Goal: Find specific page/section: Find specific page/section

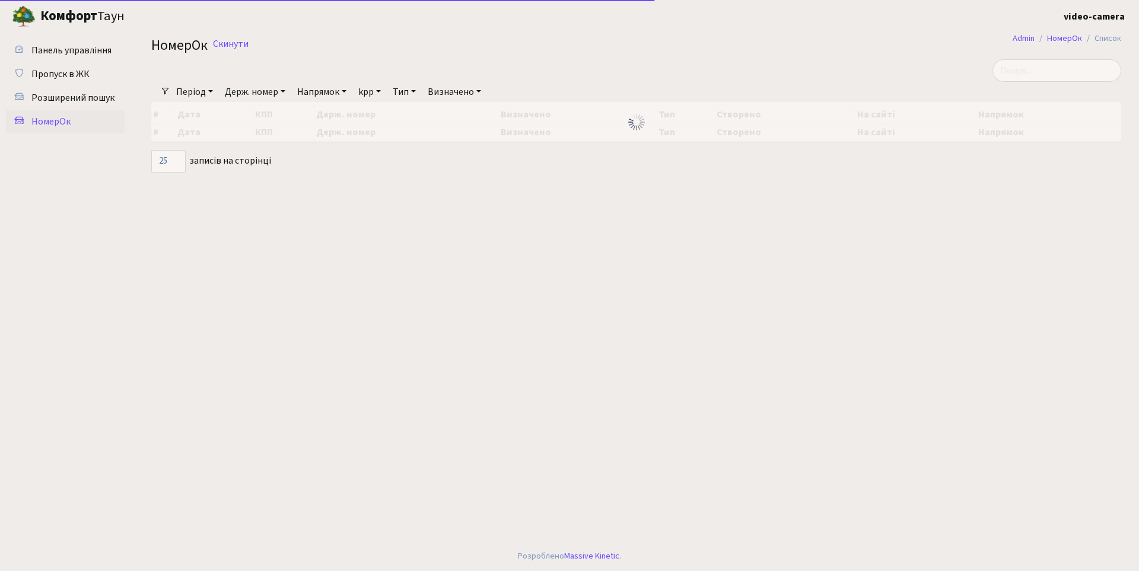
select select "25"
click at [82, 104] on span "Розширений пошук" at bounding box center [72, 97] width 83 height 13
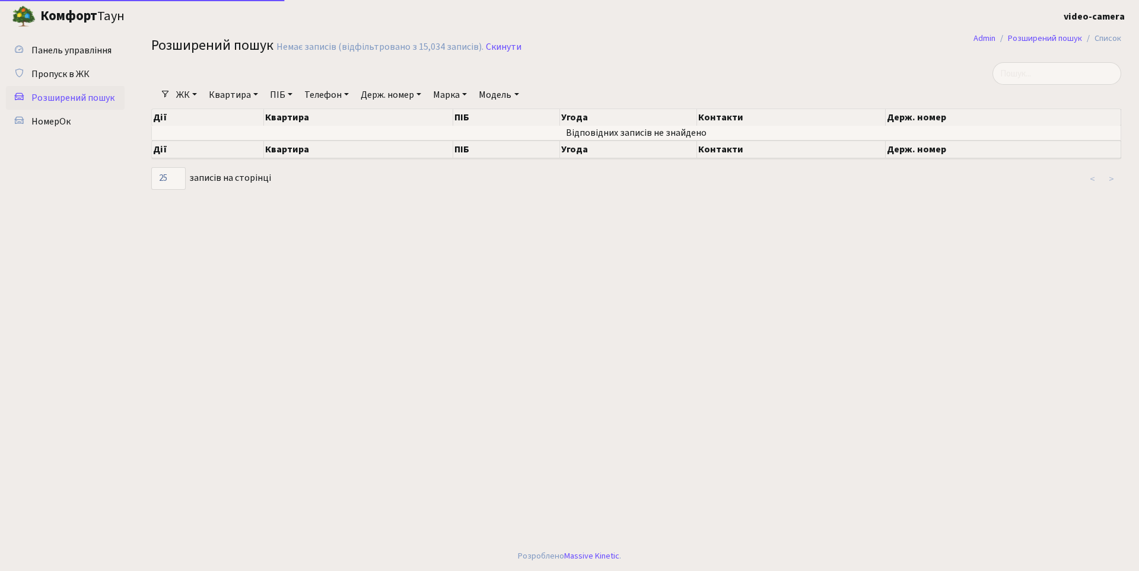
select select "25"
click at [395, 100] on link "Держ. номер" at bounding box center [391, 95] width 70 height 20
type input "2611"
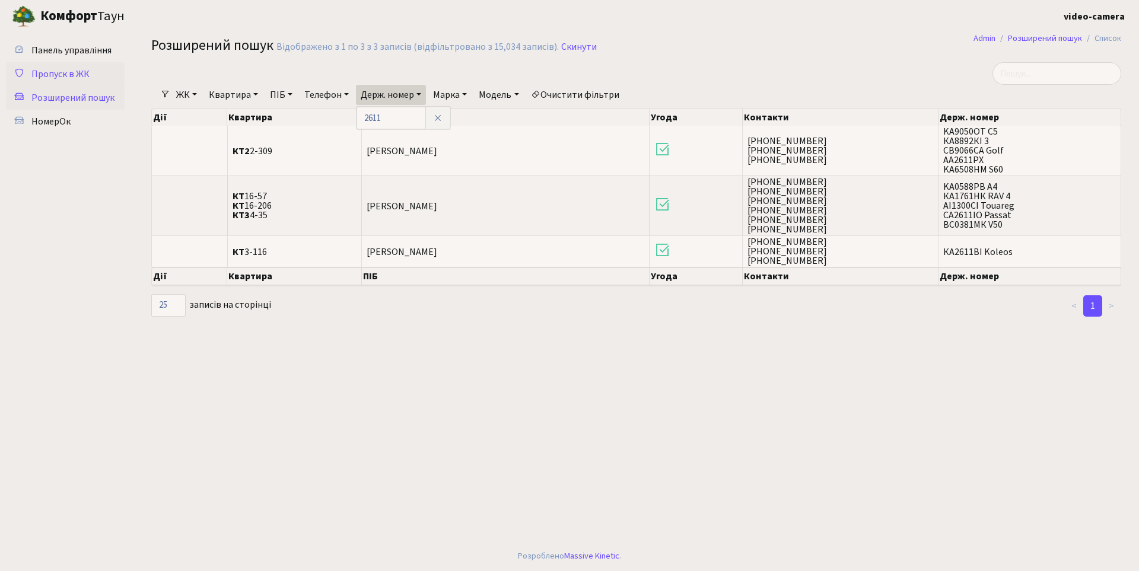
click at [62, 72] on span "Пропуск в ЖК" at bounding box center [60, 74] width 58 height 13
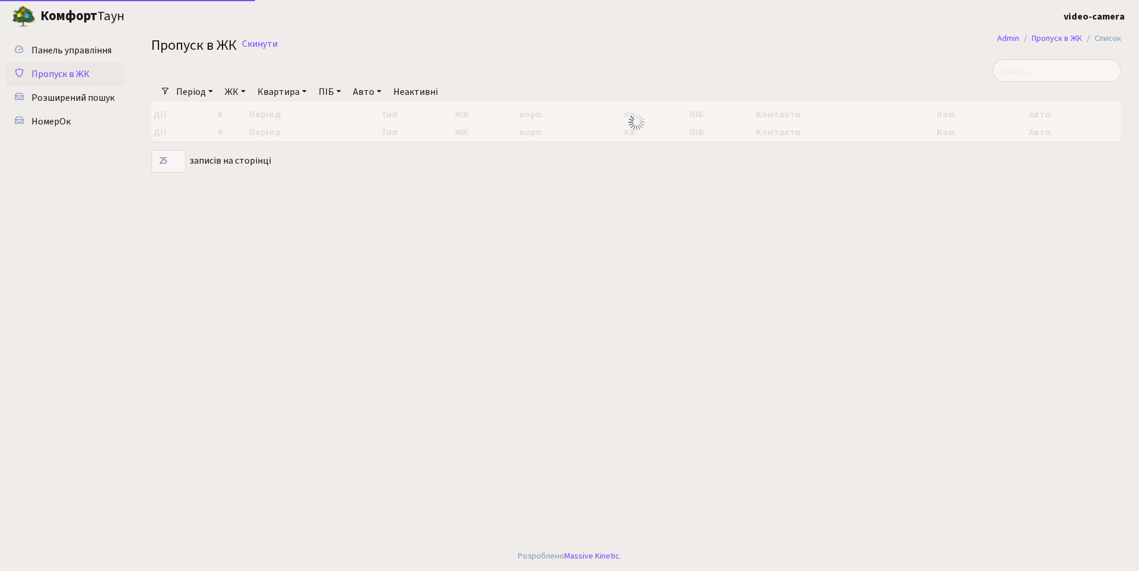
select select "25"
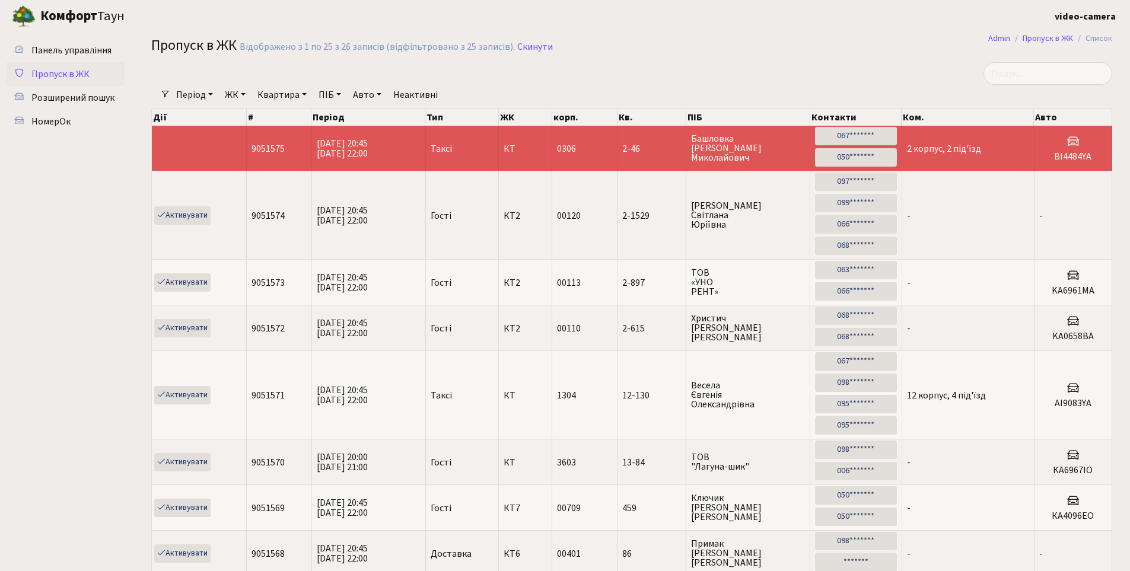
click at [368, 91] on link "Авто" at bounding box center [367, 95] width 38 height 20
click at [369, 113] on input "text" at bounding box center [383, 118] width 69 height 23
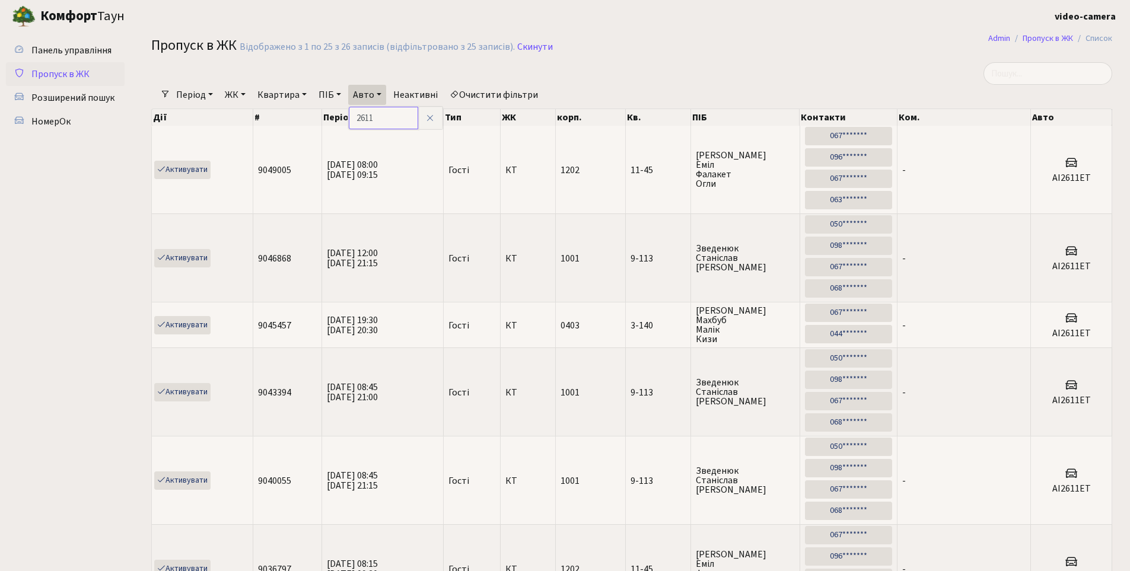
drag, startPoint x: 390, startPoint y: 120, endPoint x: 337, endPoint y: 121, distance: 53.4
click at [378, 94] on link "Авто" at bounding box center [367, 95] width 38 height 20
type input "3955"
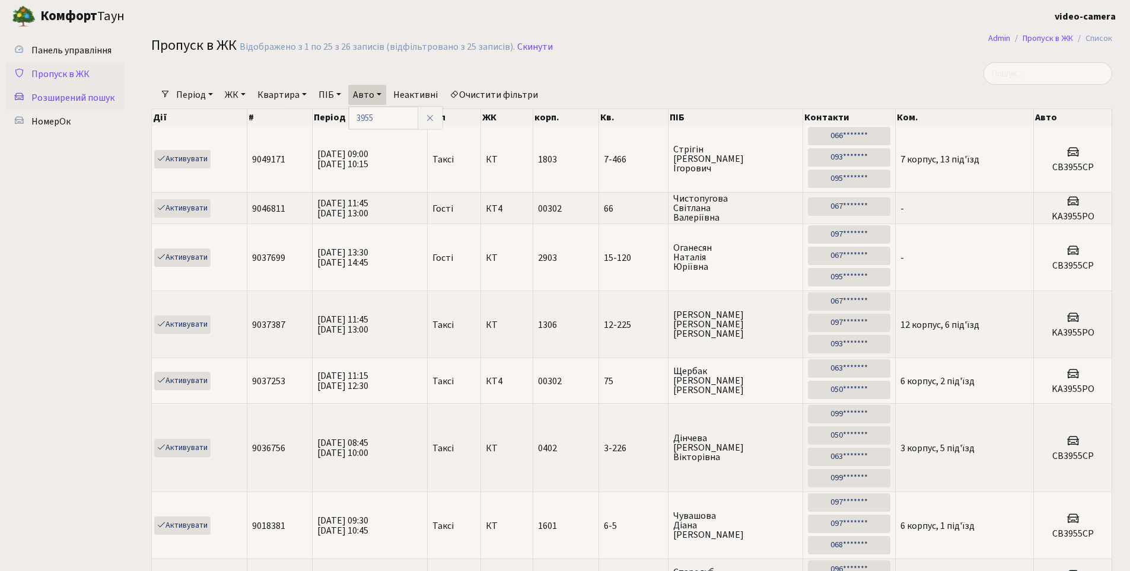
click at [91, 99] on span "Розширений пошук" at bounding box center [72, 97] width 83 height 13
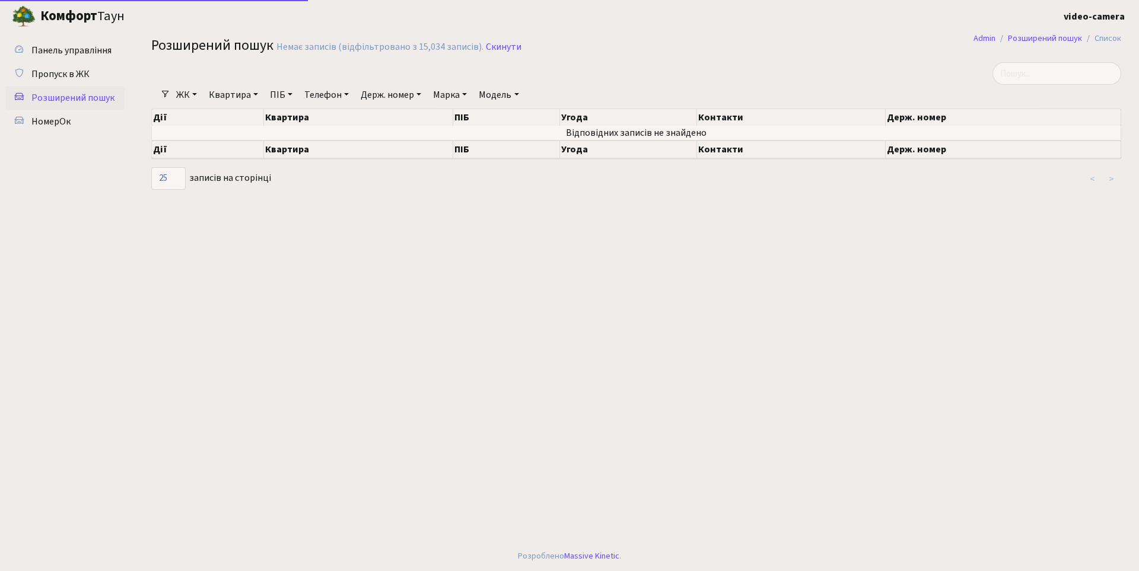
select select "25"
click at [390, 97] on link "Держ. номер" at bounding box center [391, 95] width 70 height 20
type input "3955"
